Goal: Task Accomplishment & Management: Use online tool/utility

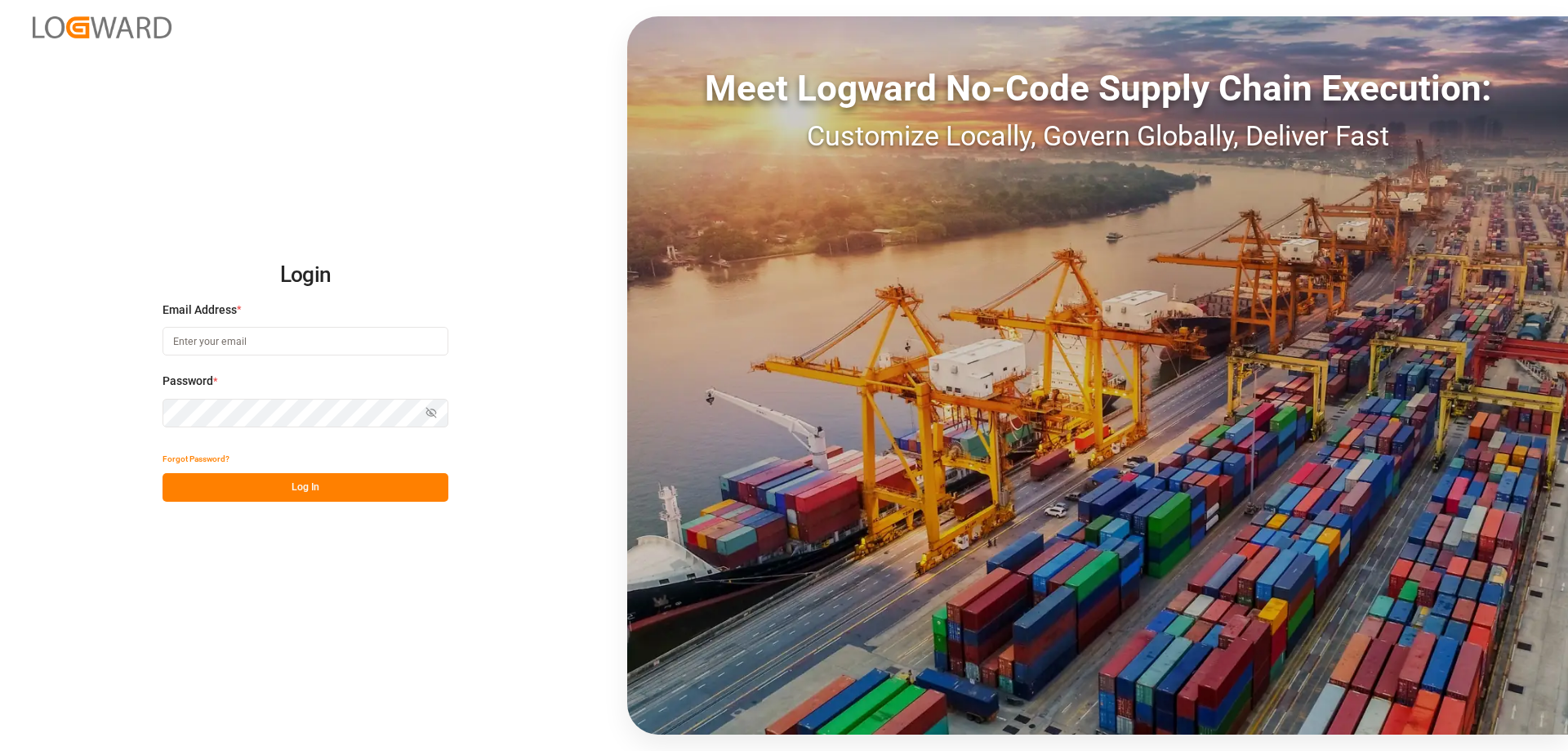
type input "melitta.dlog@delisle-sa.com"
click at [362, 493] on button "Log In" at bounding box center [305, 487] width 286 height 28
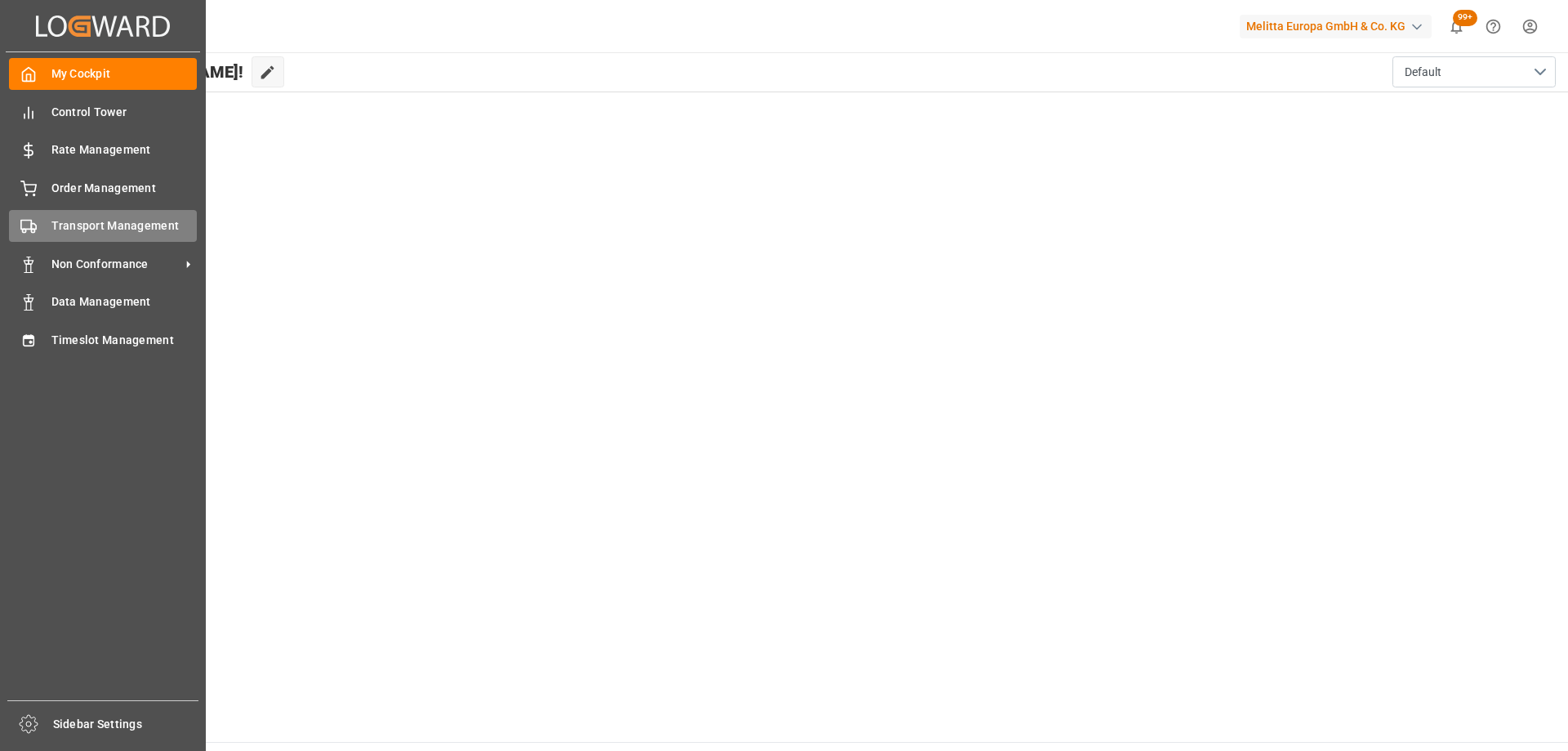
click at [45, 222] on div "Transport Management Transport Management" at bounding box center [102, 226] width 188 height 31
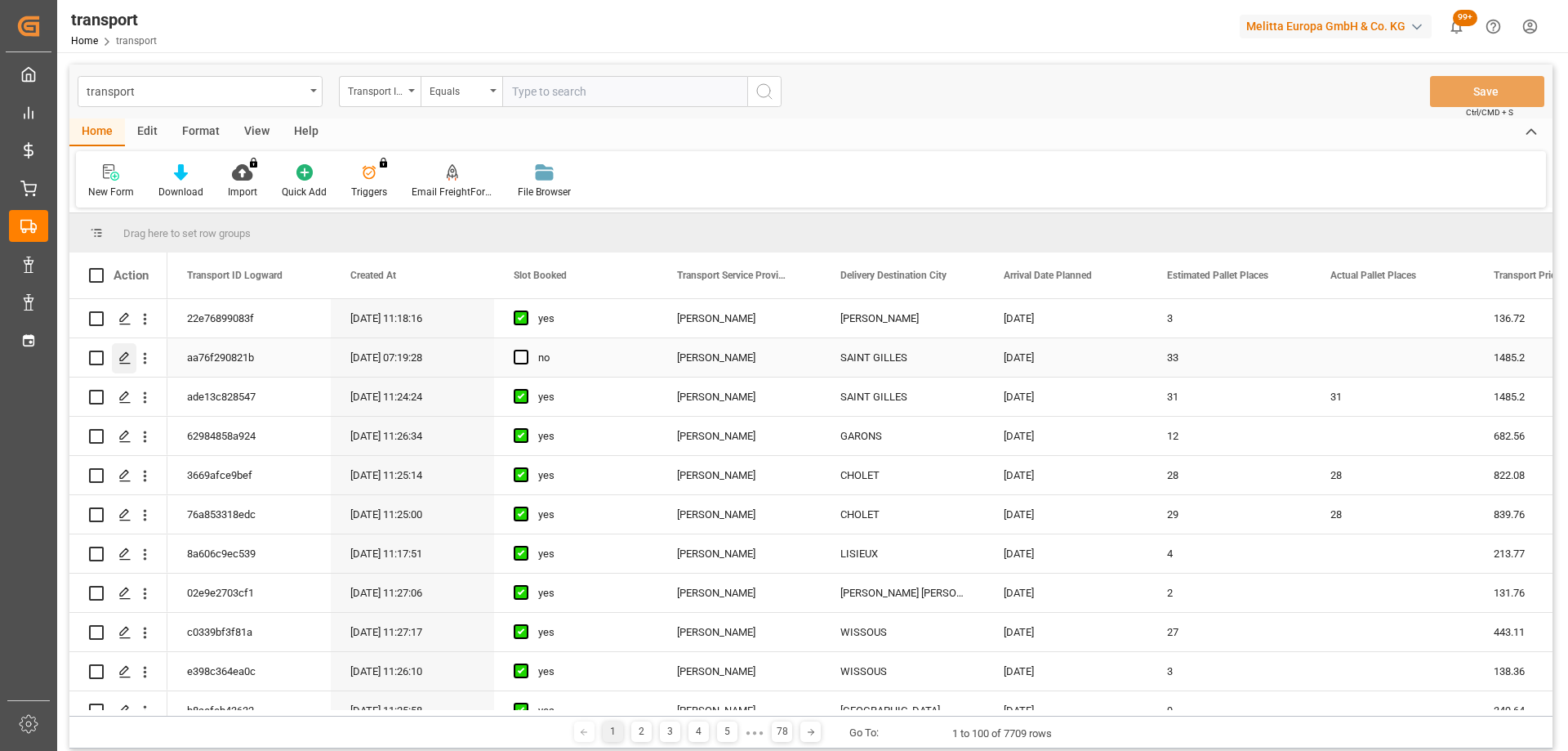
click at [119, 359] on icon "Press SPACE to select this row." at bounding box center [125, 357] width 13 height 13
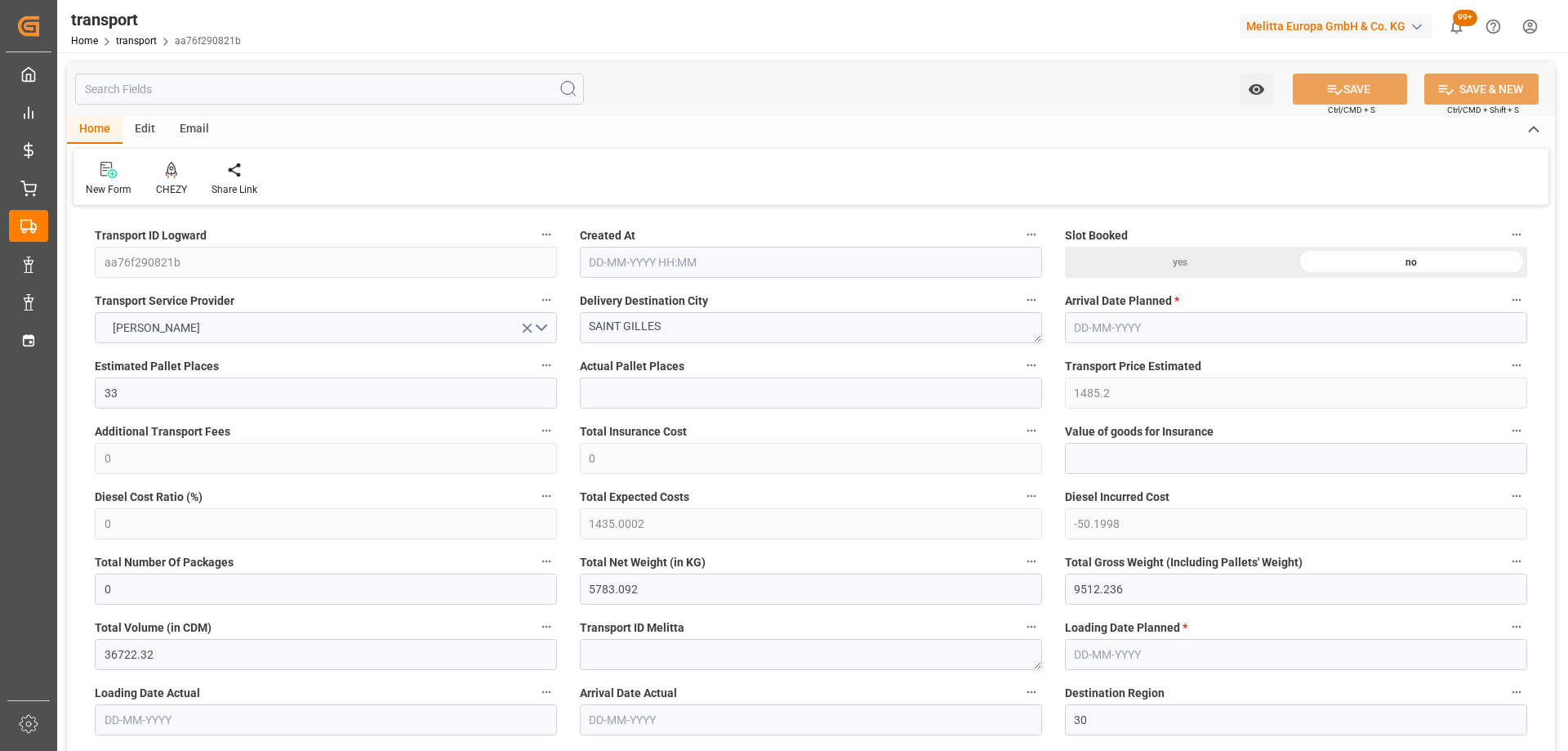
type input "33"
type input "1485.2"
type input "0"
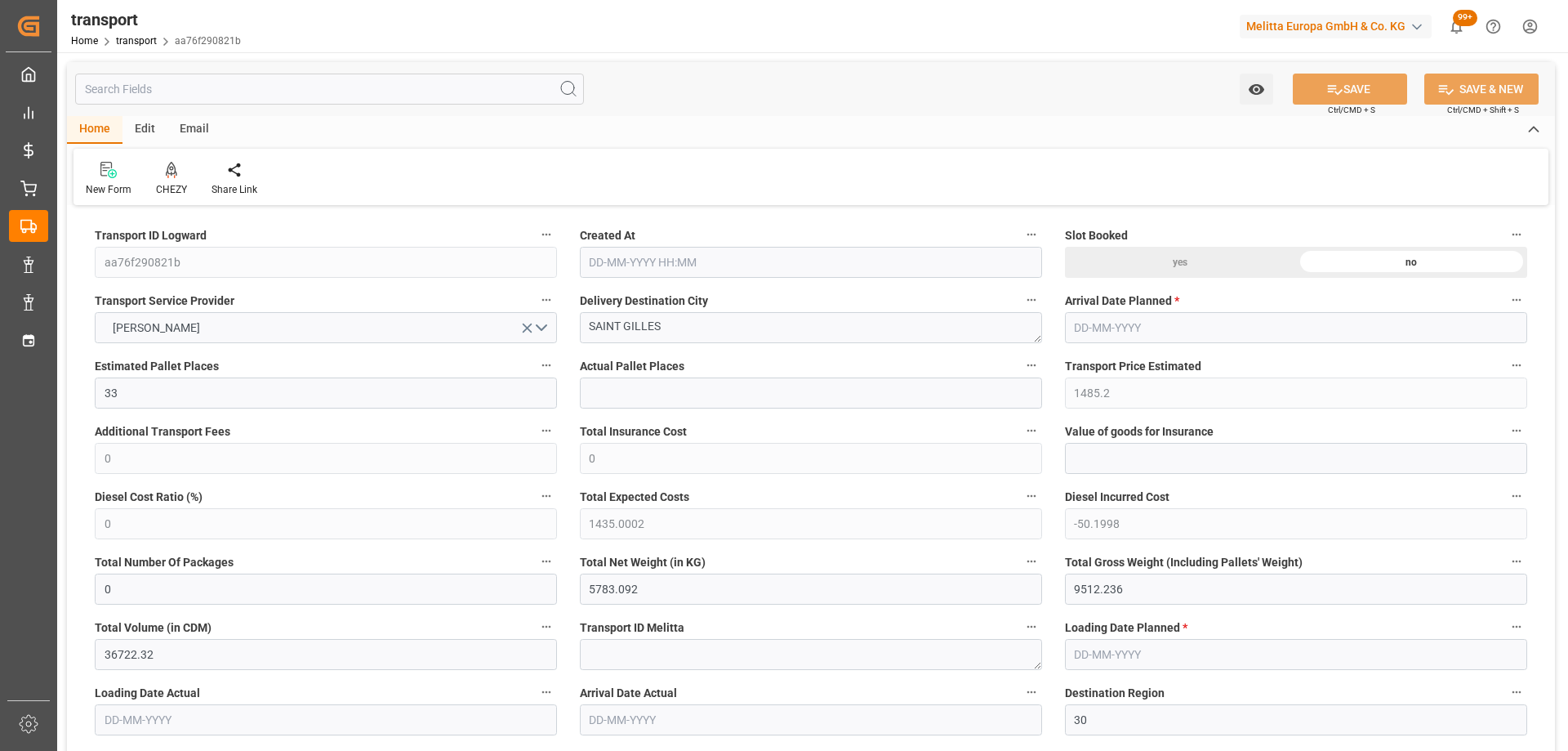
type input "1435.0002"
type input "-50.1998"
type input "0"
type input "5783.092"
type input "9512.236"
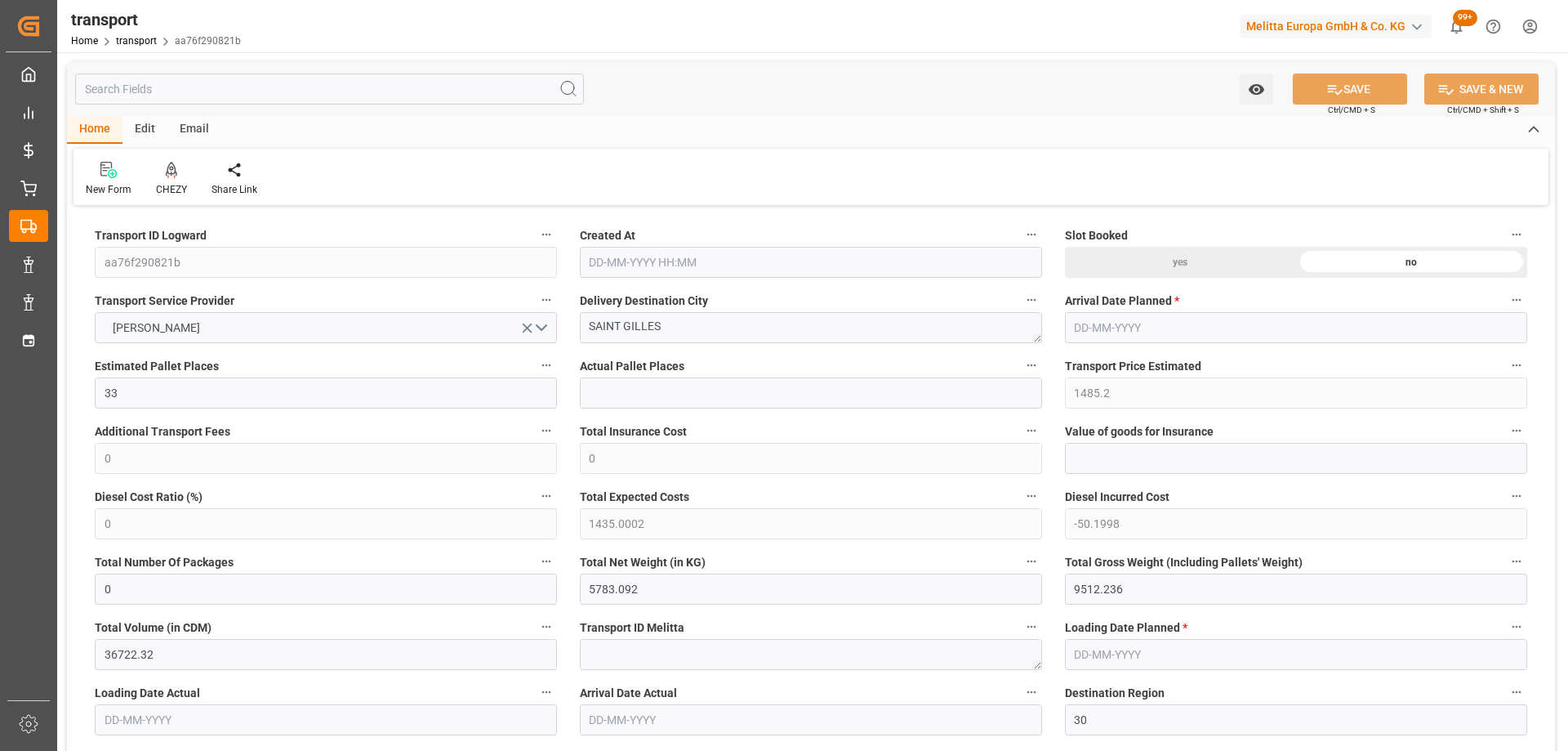
type input "36722.32"
type input "30"
type input "24"
type input "1783"
type input "54"
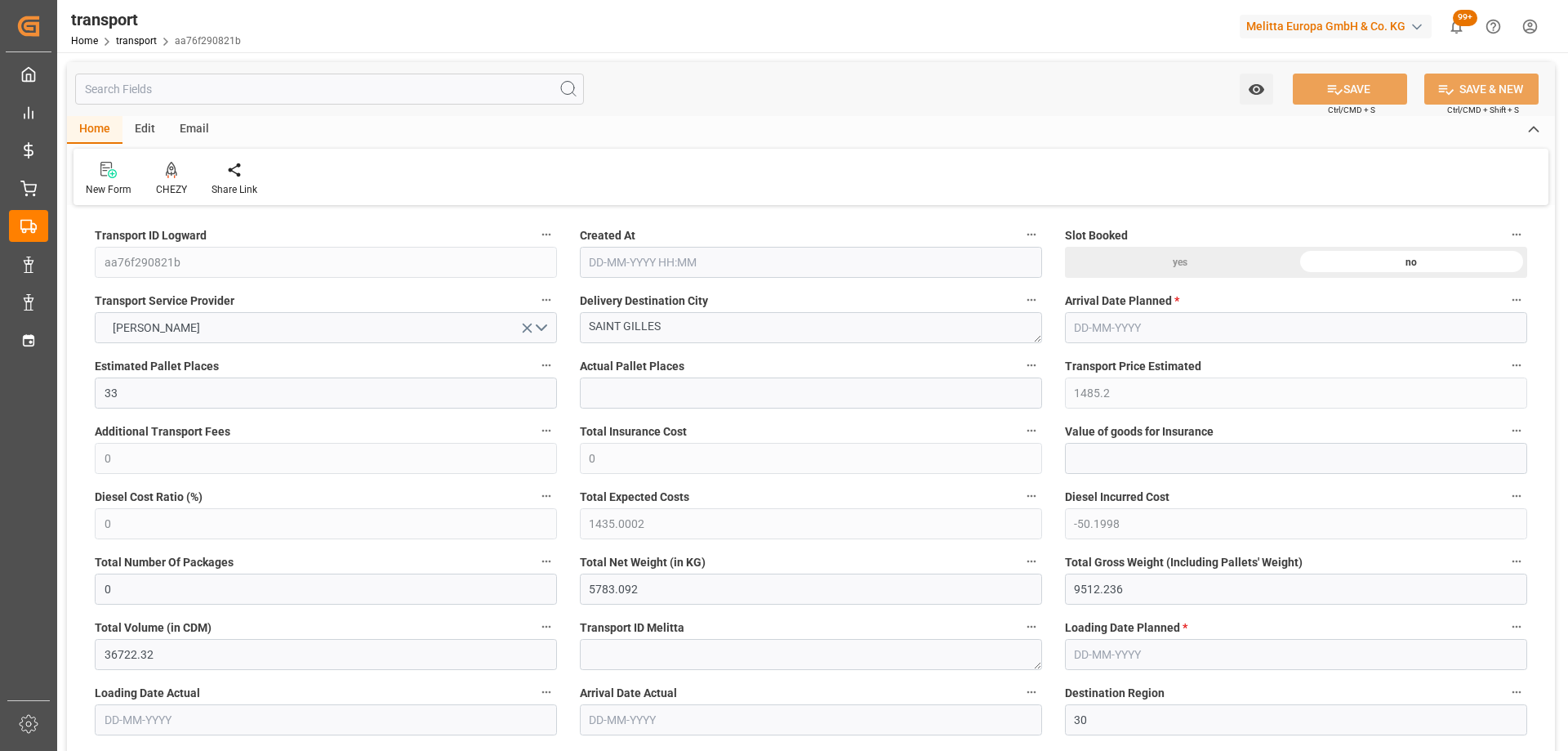
type input "101"
type input "7939.552"
type input "0"
type input "4710.8598"
type input "0"
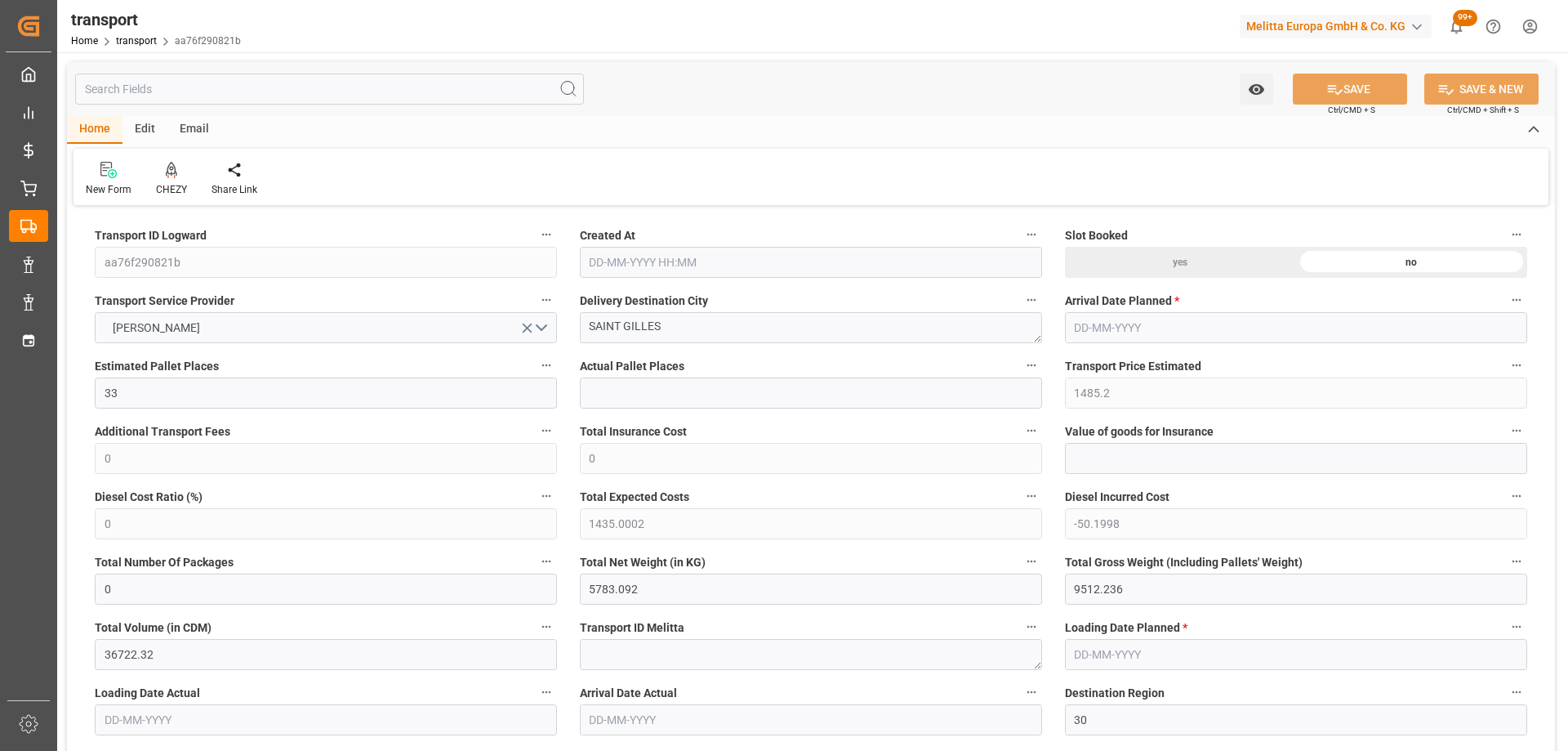
type input "0"
type input "21"
type input "35"
type input "13-10-2025 07:19"
type input "15-10-2025"
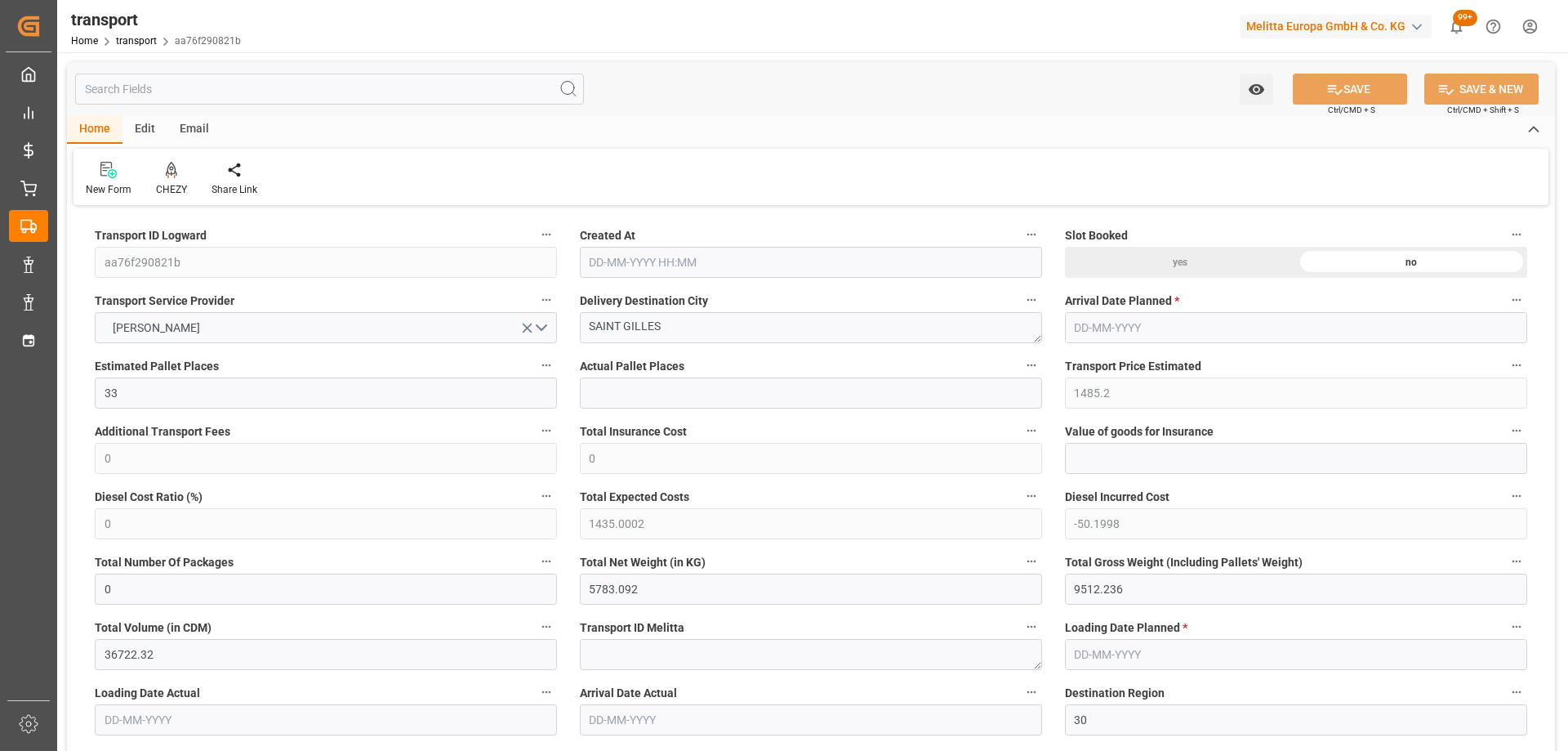
type input "[DATE]"
drag, startPoint x: 689, startPoint y: 330, endPoint x: 506, endPoint y: 352, distance: 184.3
click at [173, 178] on icon at bounding box center [171, 177] width 7 height 3
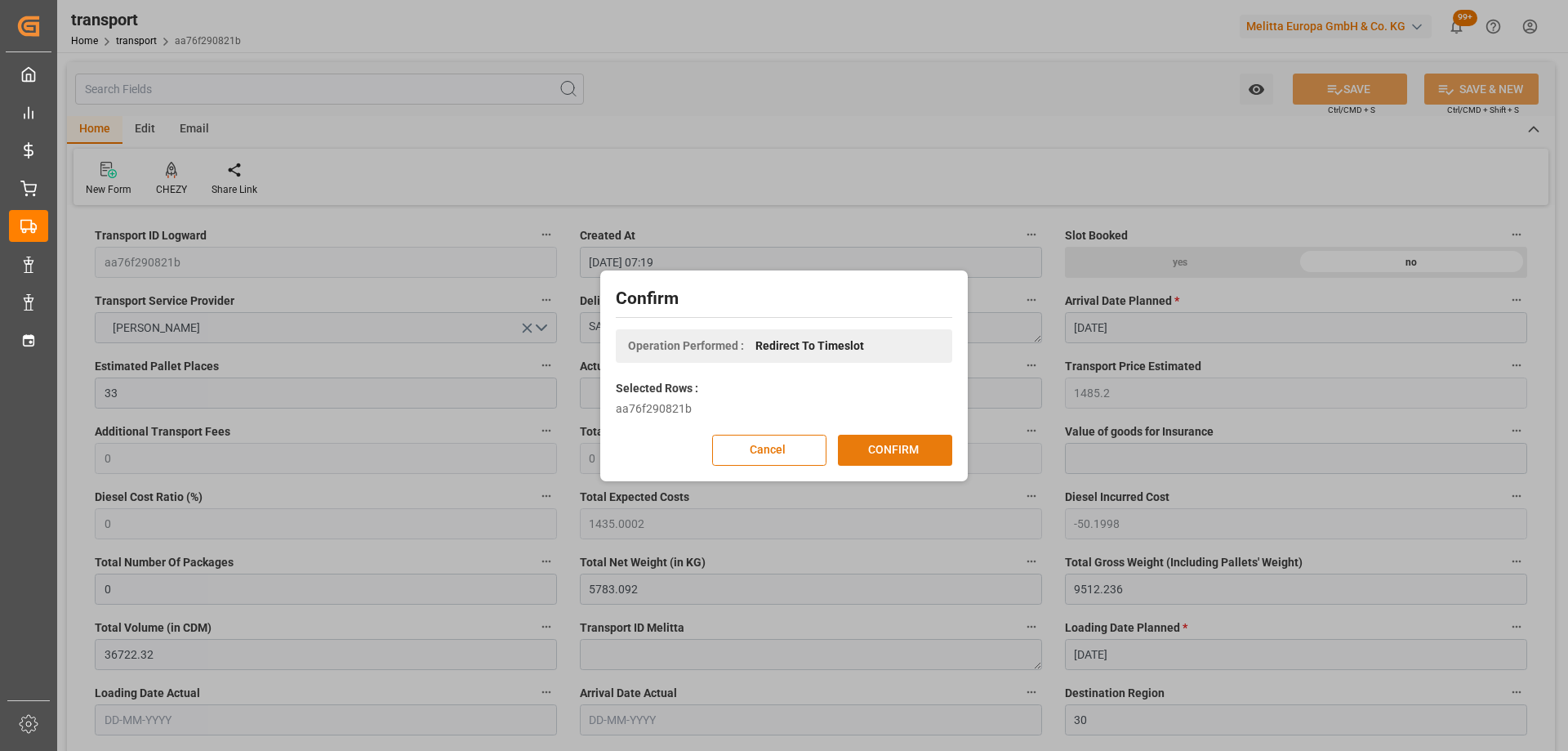
click at [936, 448] on button "CONFIRM" at bounding box center [895, 451] width 114 height 31
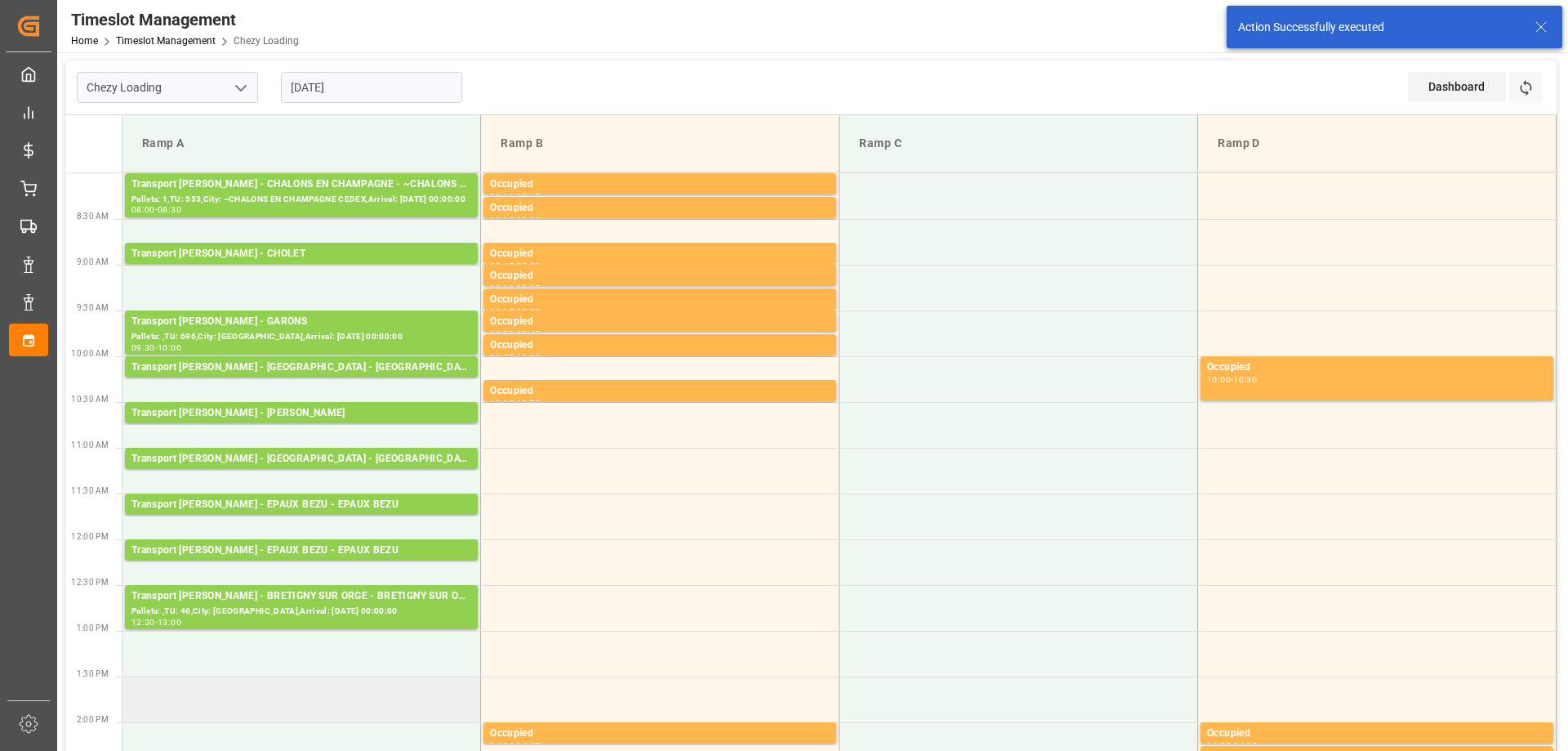
click at [303, 699] on td at bounding box center [301, 699] width 358 height 46
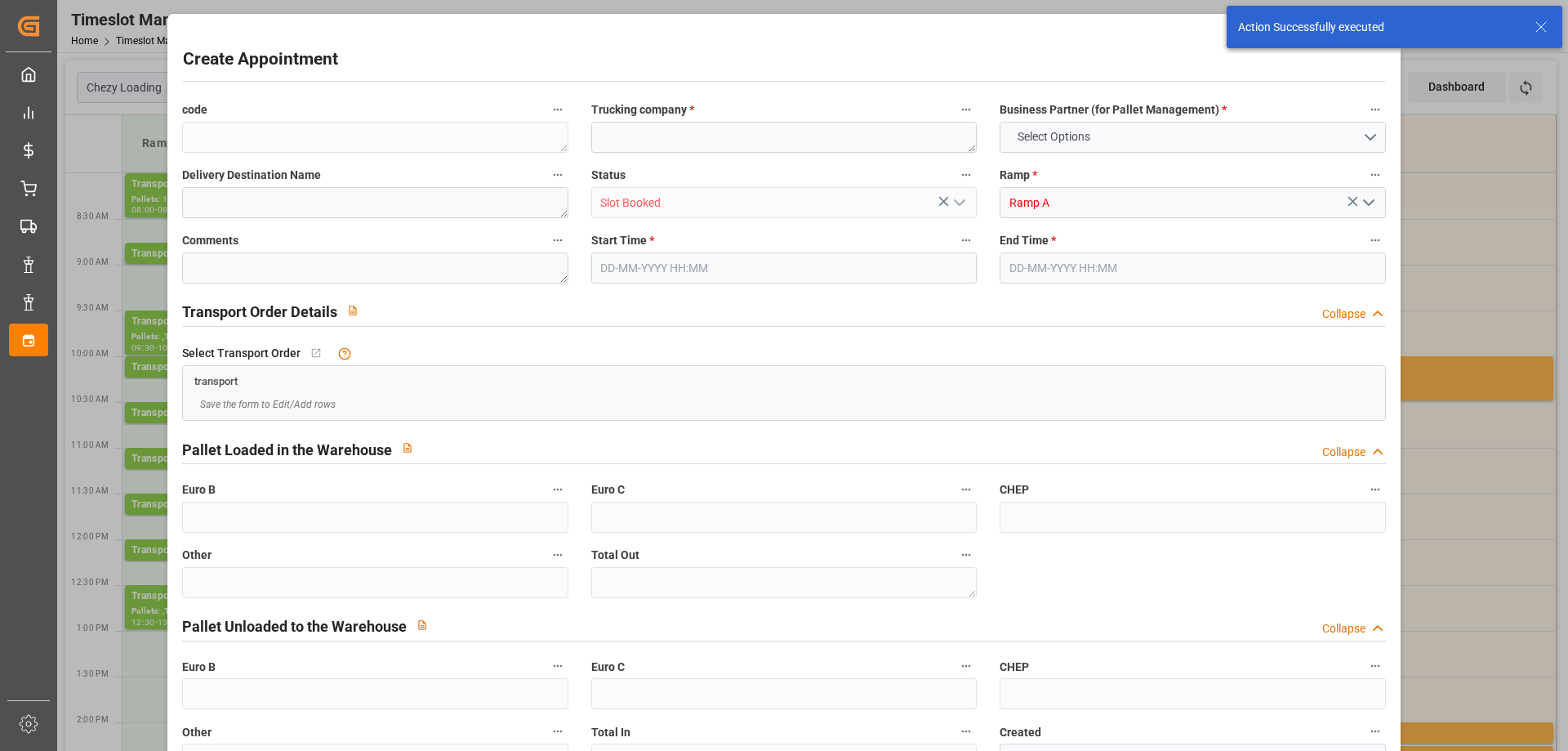
type input "0"
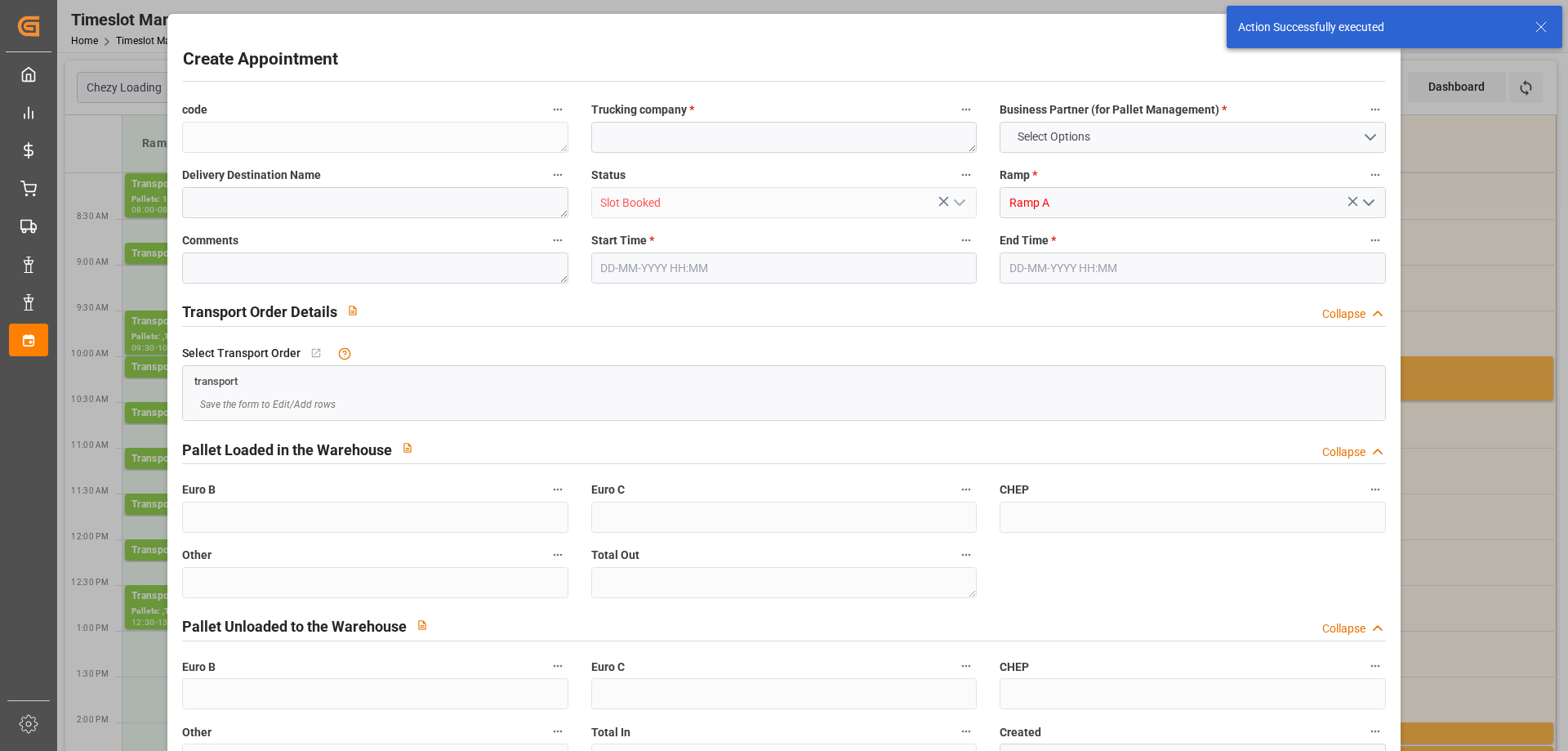
type input "0"
type input "[DATE] 13:30"
type input "[DATE] 14:30"
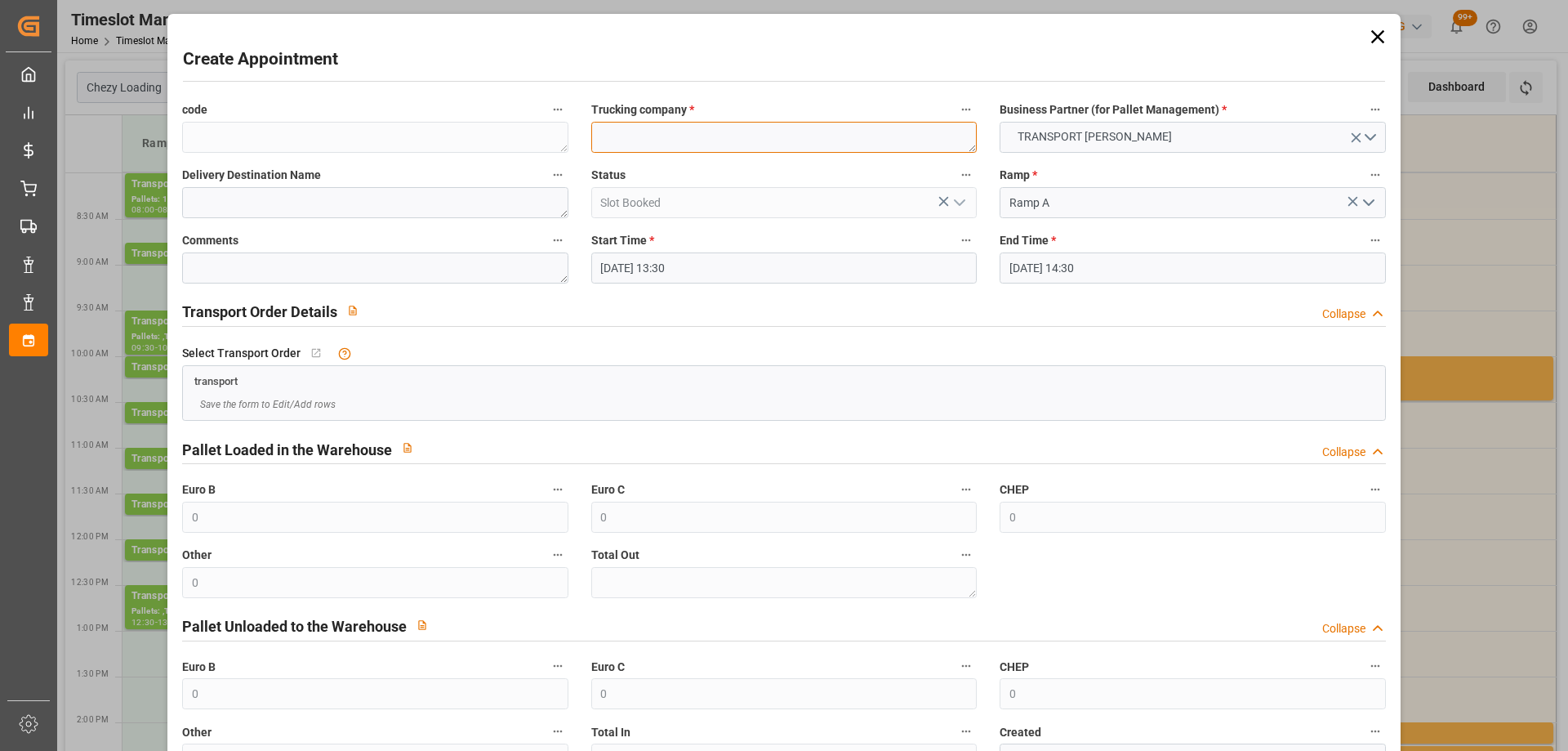
paste textarea "SAINT GILLES"
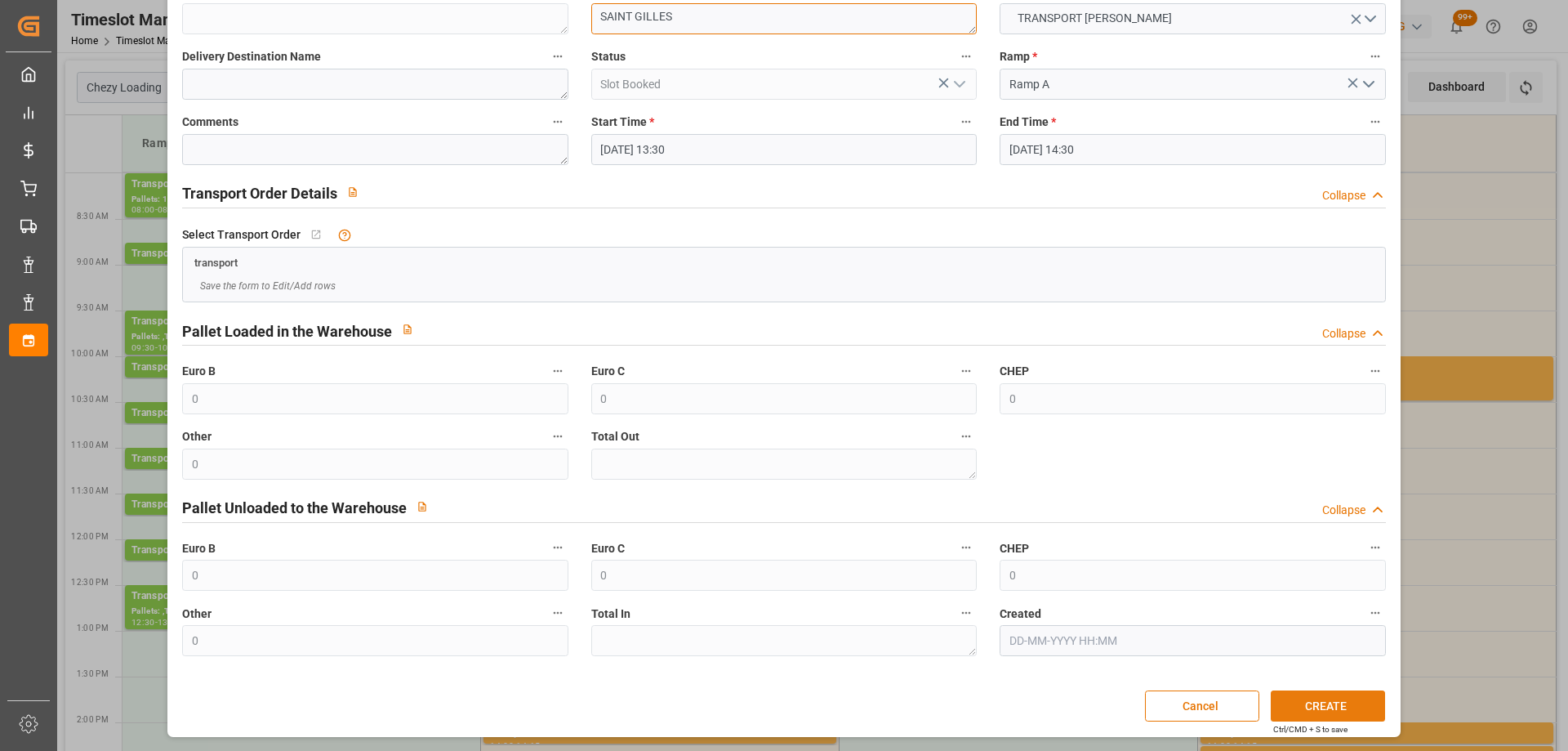
type textarea "SAINT GILLES"
click at [1323, 705] on button "CREATE" at bounding box center [1327, 706] width 114 height 31
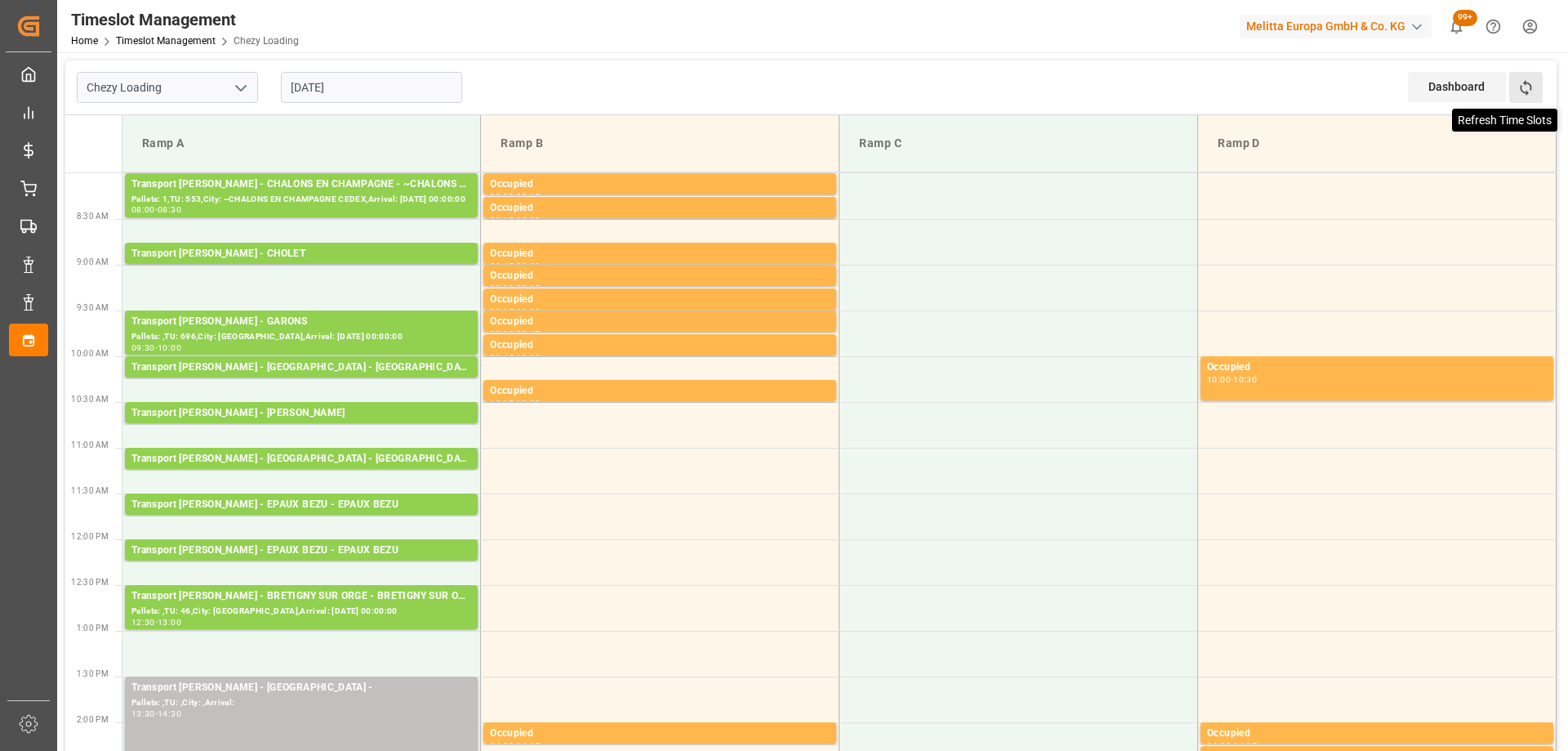
click at [1524, 80] on icon at bounding box center [1526, 87] width 17 height 17
